Goal: Navigation & Orientation: Find specific page/section

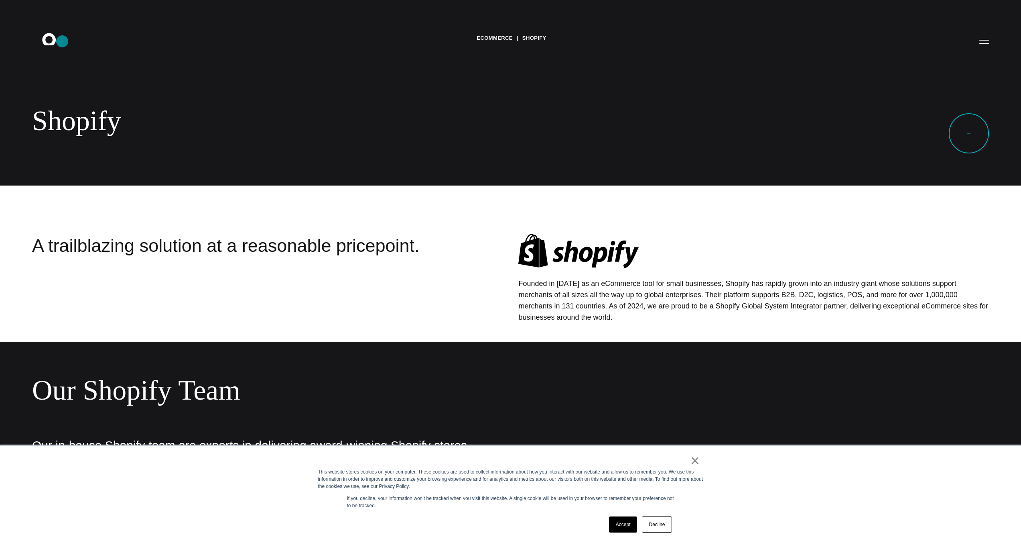
click at [62, 41] on icon ".st0{display:none;} .st1{display:inline;} .st2{font-family:'HelveticaNeue-Mediu…" at bounding box center [54, 41] width 51 height 21
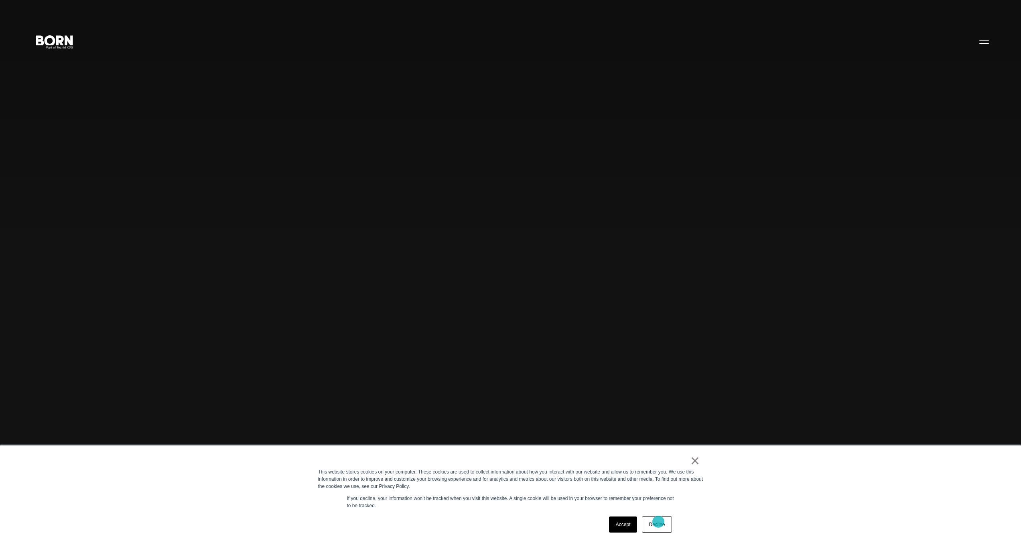
click at [659, 521] on link "Decline" at bounding box center [657, 524] width 30 height 16
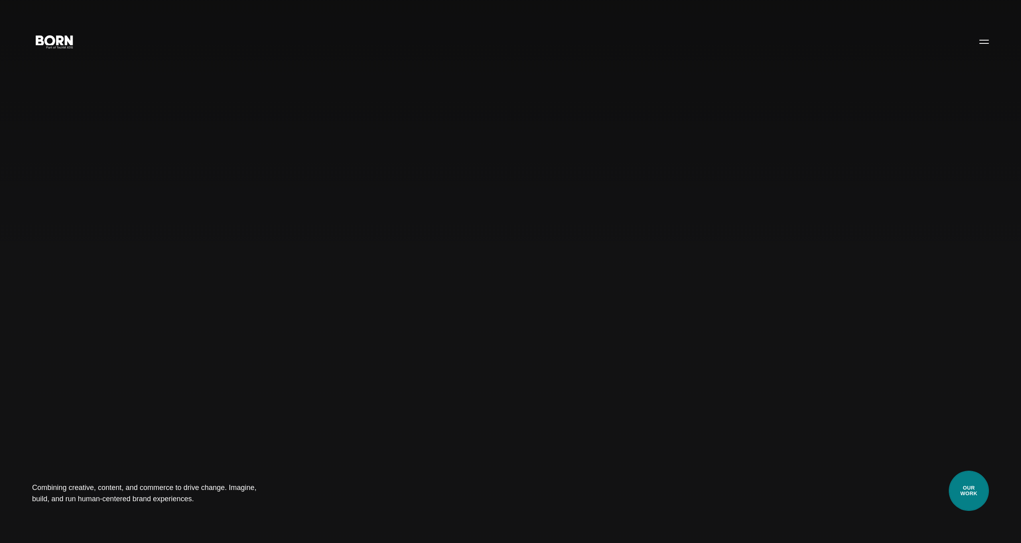
click at [974, 492] on link "Our Work" at bounding box center [969, 490] width 40 height 40
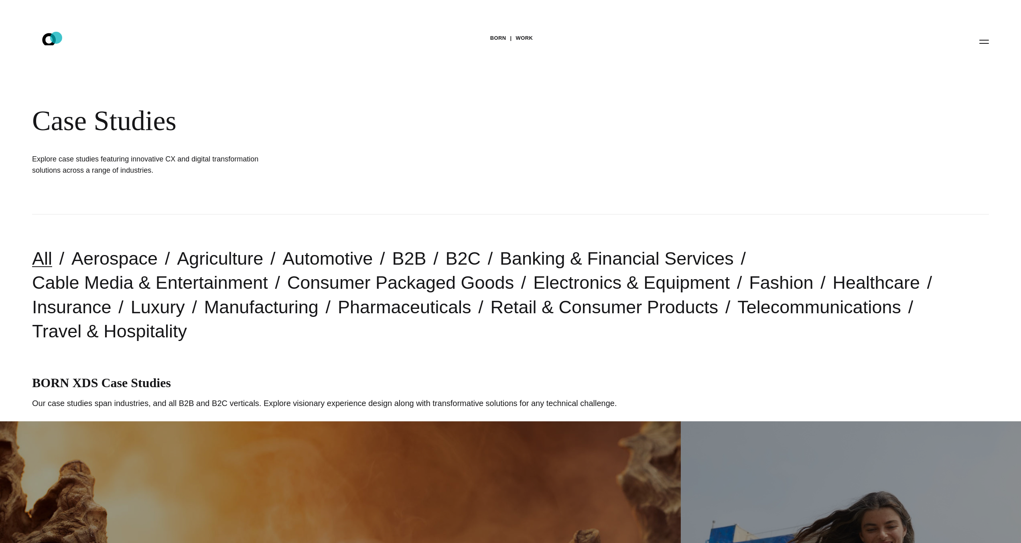
click at [56, 38] on icon ".st0{display:none;} .st1{display:inline;} .st2{font-family:'HelveticaNeue-Mediu…" at bounding box center [54, 41] width 51 height 21
